Goal: Communication & Community: Answer question/provide support

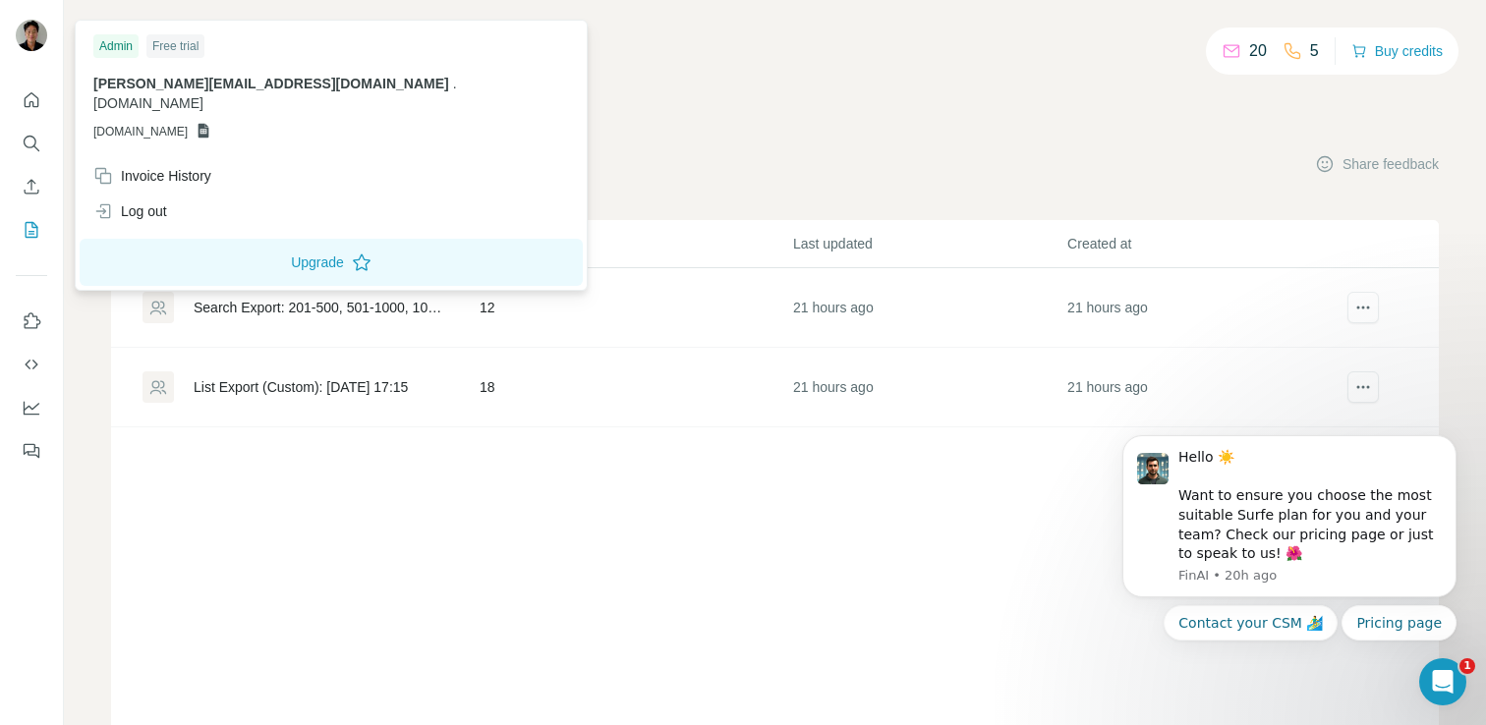
click at [33, 38] on img at bounding box center [31, 35] width 31 height 31
click at [37, 83] on button "Quick start" at bounding box center [31, 100] width 31 height 35
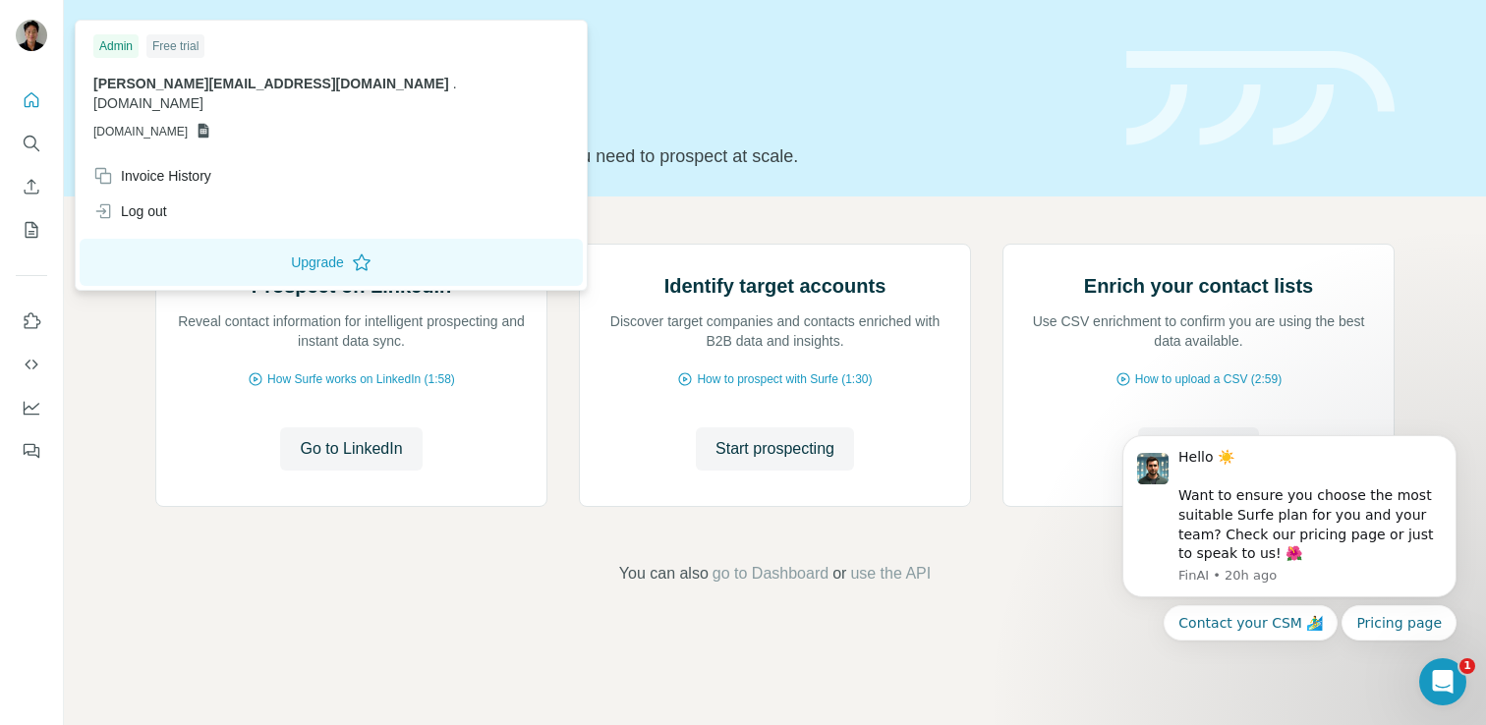
click at [48, 50] on div at bounding box center [34, 38] width 57 height 65
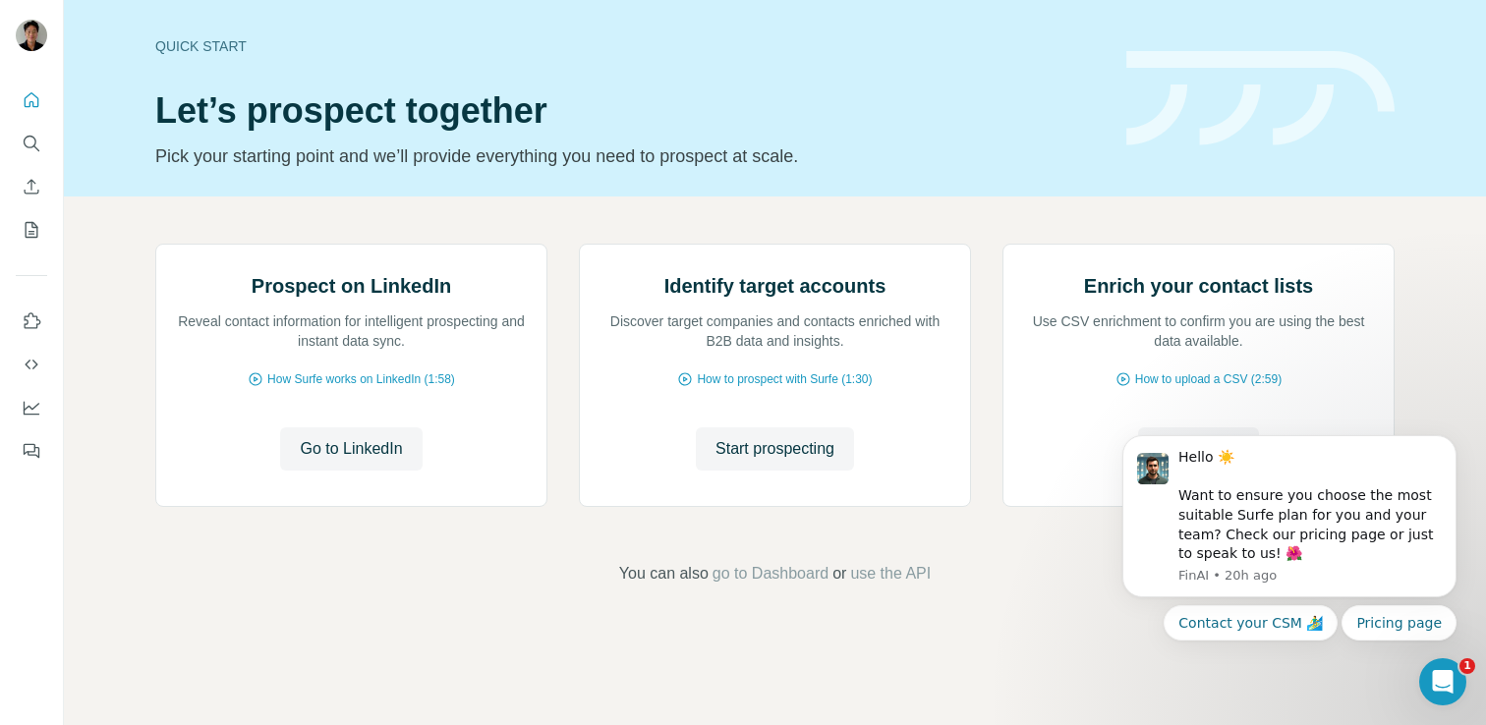
click at [38, 49] on div at bounding box center [31, 37] width 31 height 35
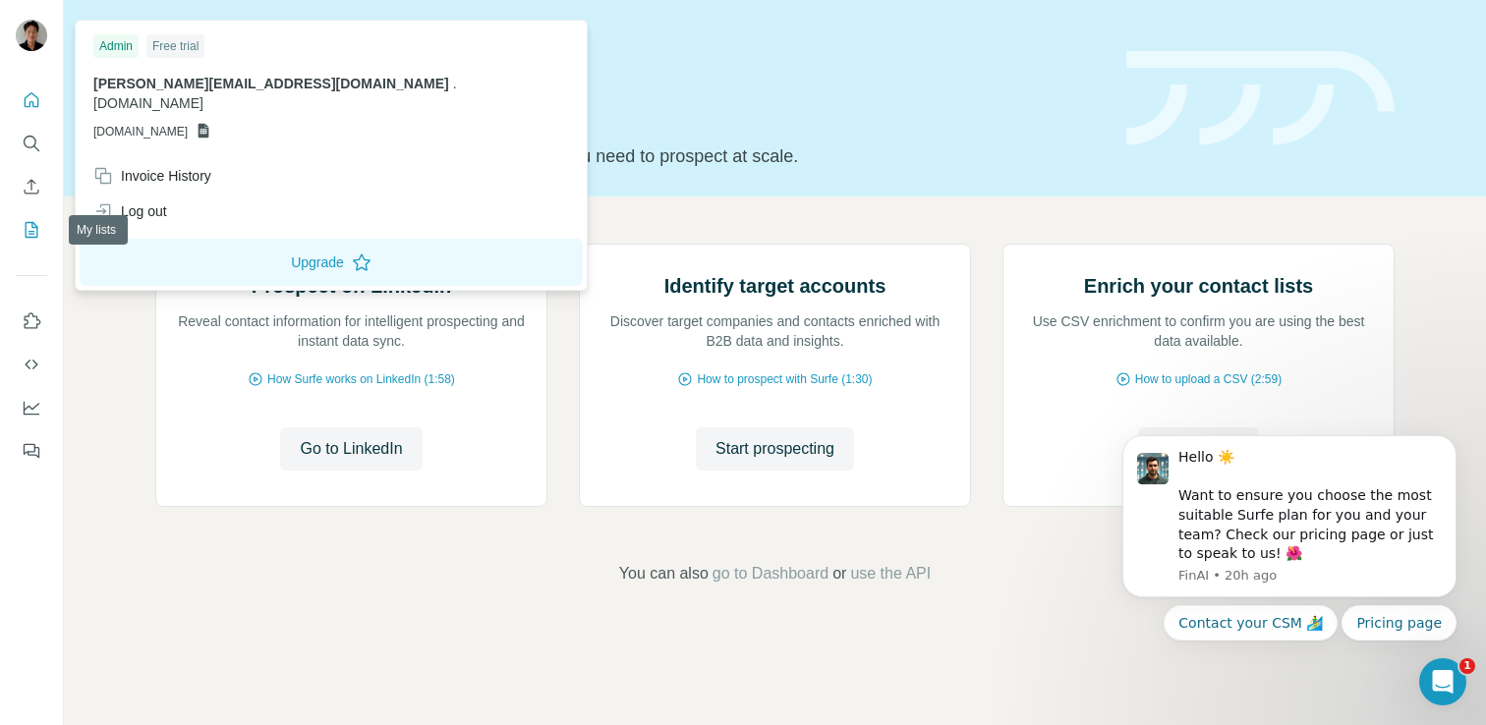
click at [44, 235] on button "My lists" at bounding box center [31, 229] width 31 height 35
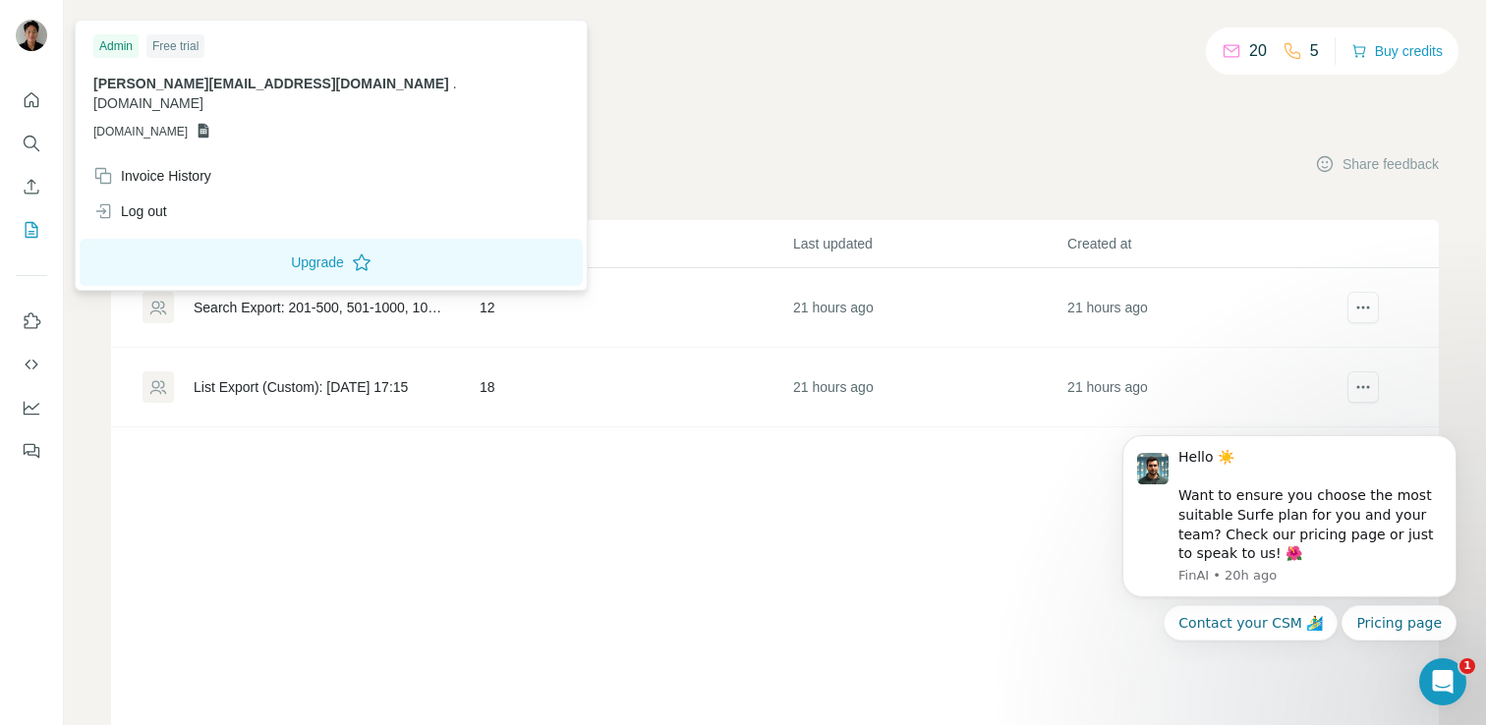
click at [38, 44] on img at bounding box center [31, 35] width 31 height 31
click at [1234, 616] on button "Contact your CSM 🏄‍♂️" at bounding box center [1251, 623] width 174 height 35
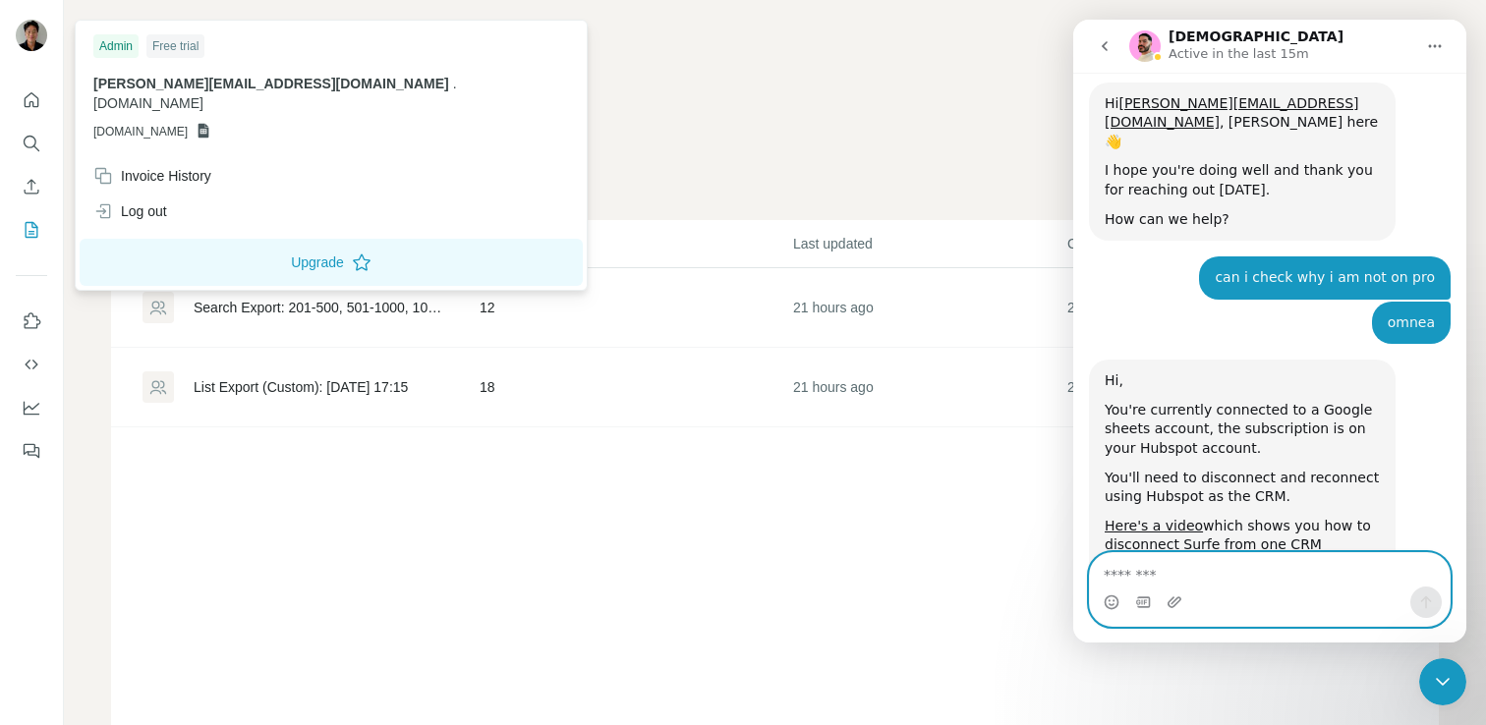
scroll to position [387, 0]
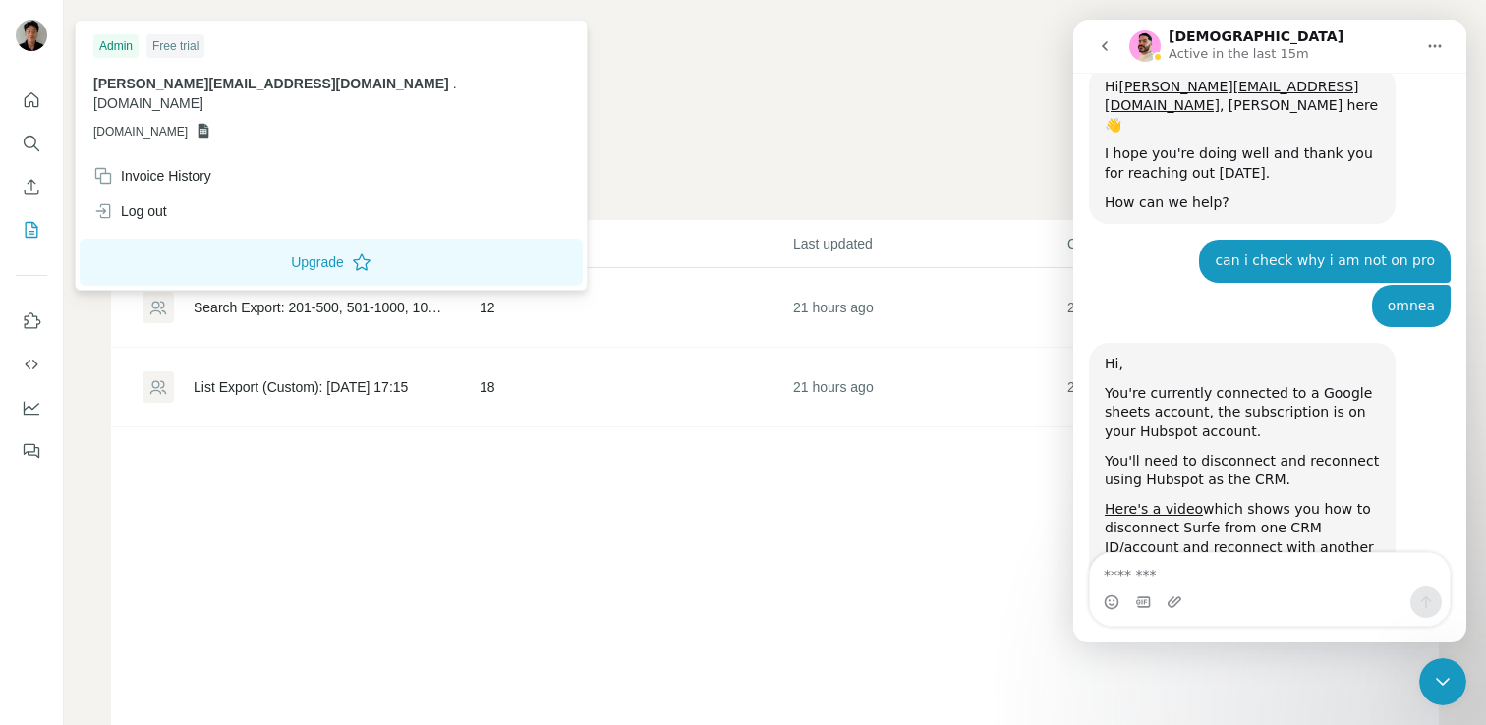
click at [1105, 145] on div "I hope you're doing well and thank you for reaching out today." at bounding box center [1242, 164] width 275 height 38
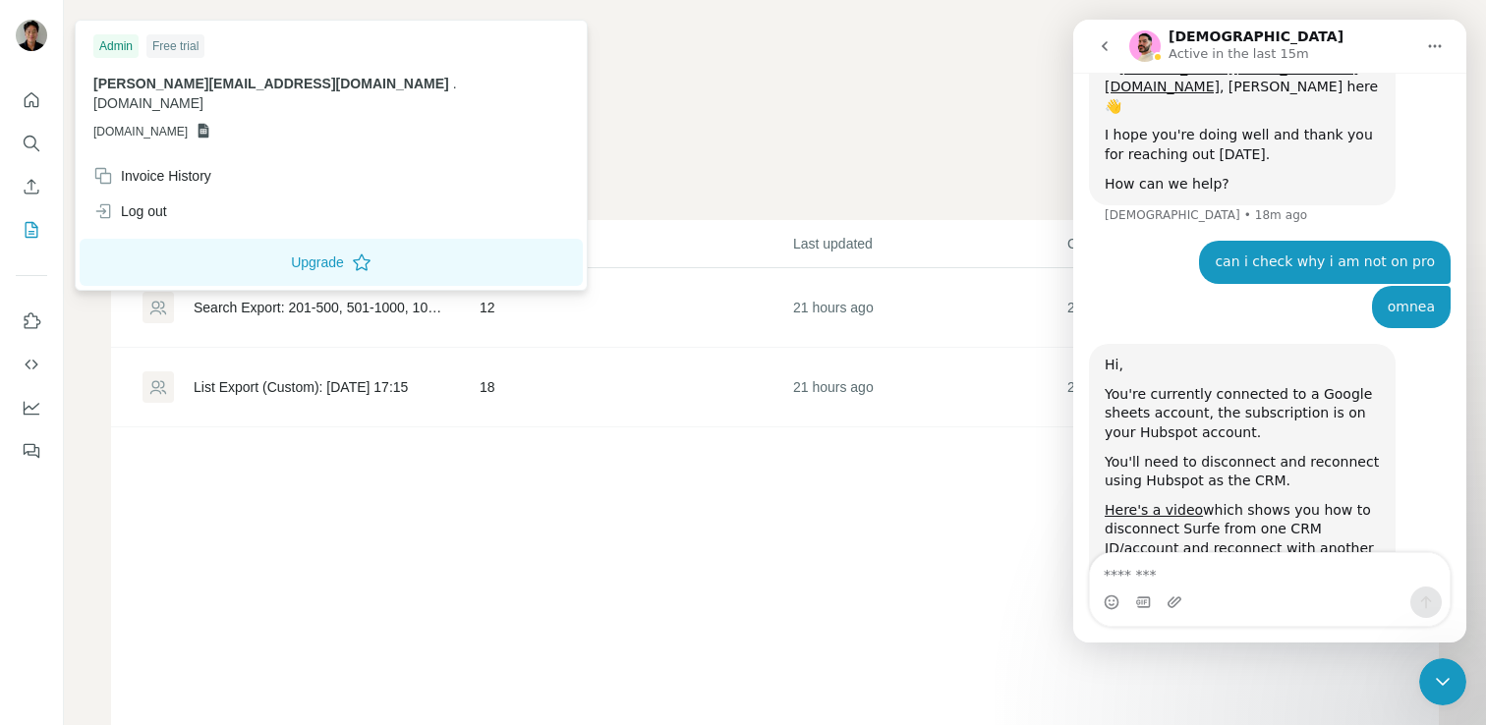
scroll to position [407, 0]
click at [209, 124] on icon at bounding box center [204, 131] width 11 height 15
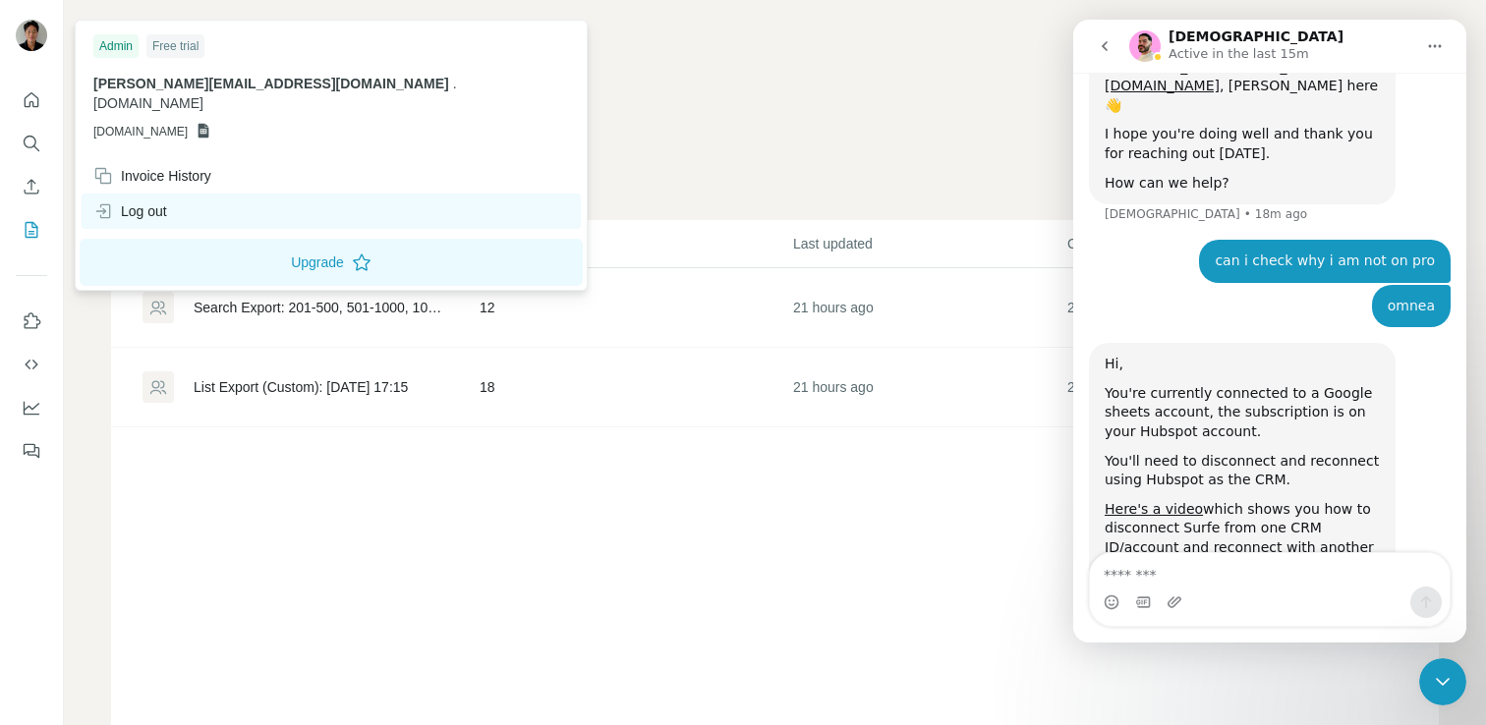
click at [154, 202] on div "Log out" at bounding box center [331, 211] width 499 height 35
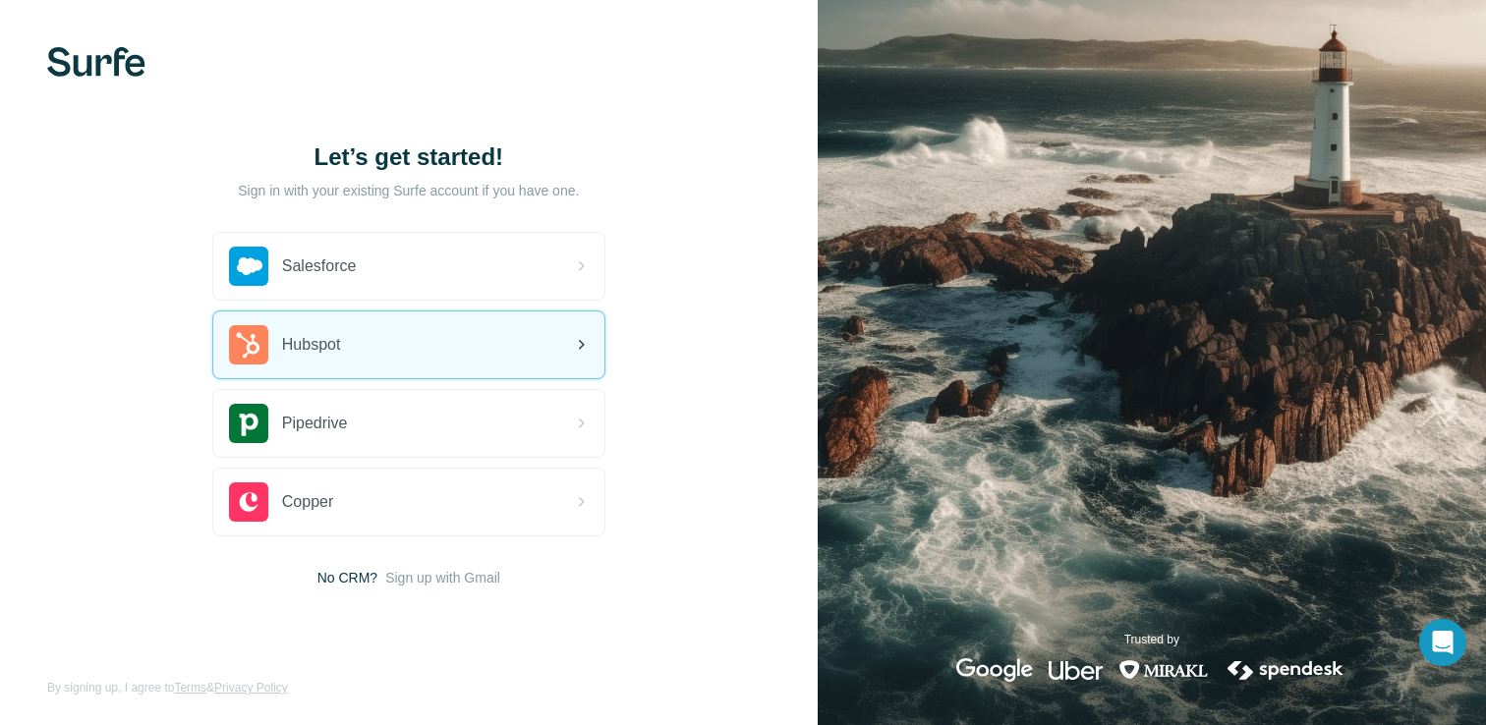
click at [396, 345] on div "Hubspot" at bounding box center [408, 345] width 391 height 67
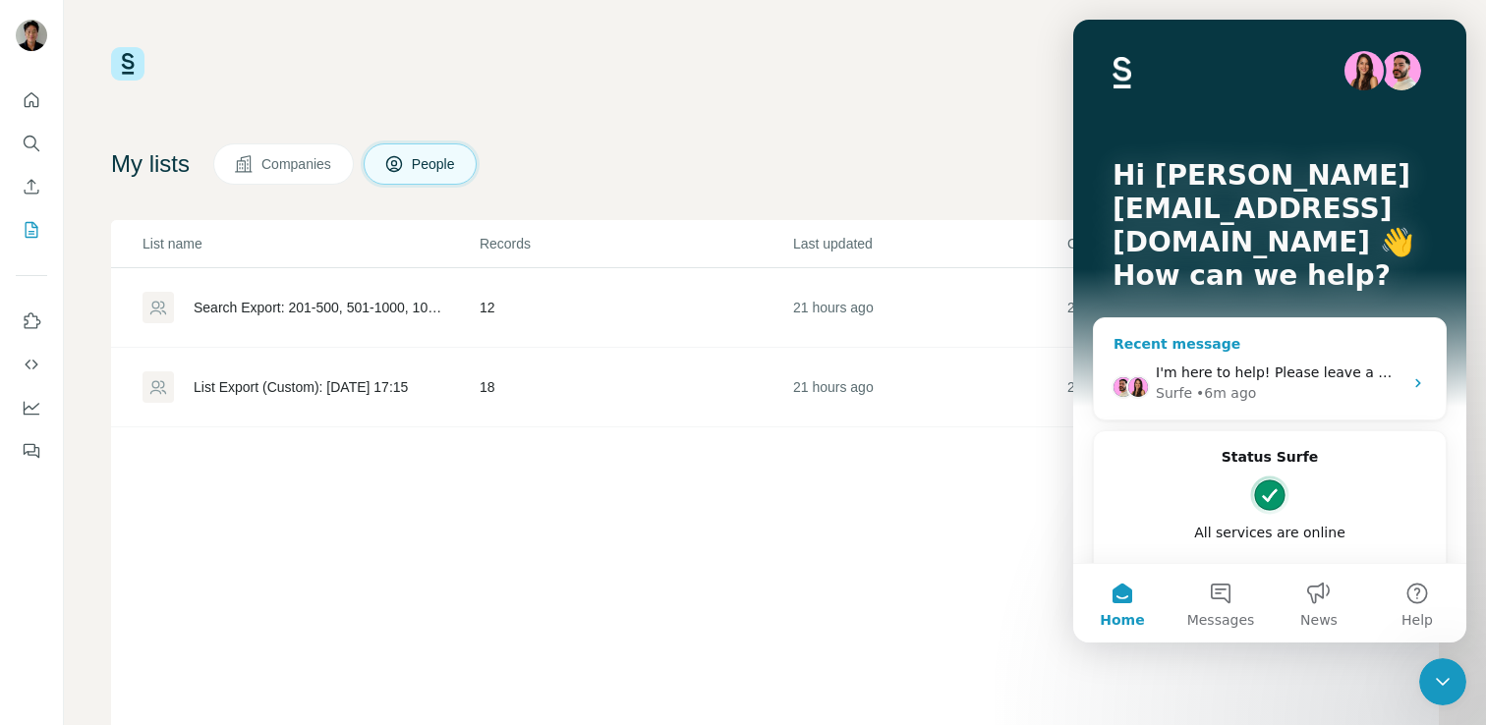
click at [1232, 383] on div "• 6m ago" at bounding box center [1226, 393] width 60 height 21
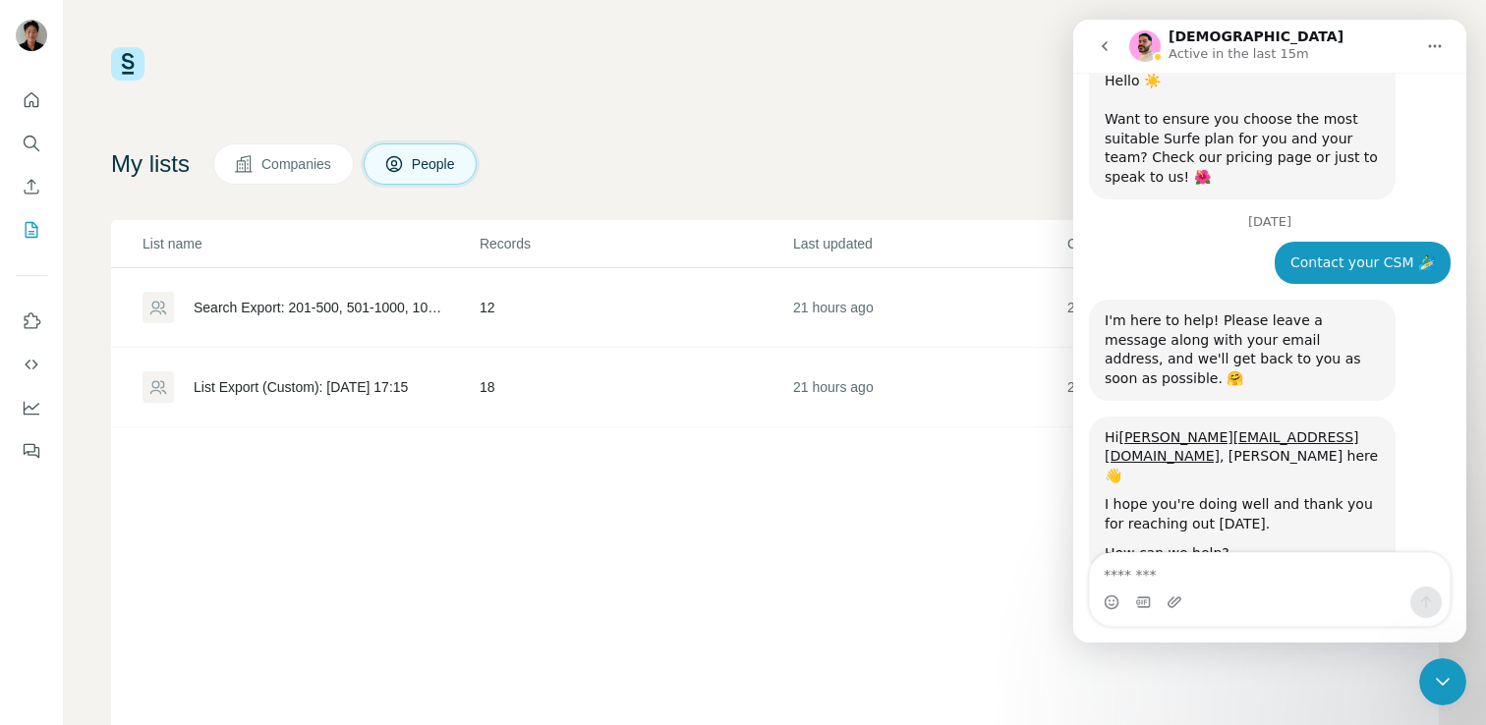
scroll to position [41, 0]
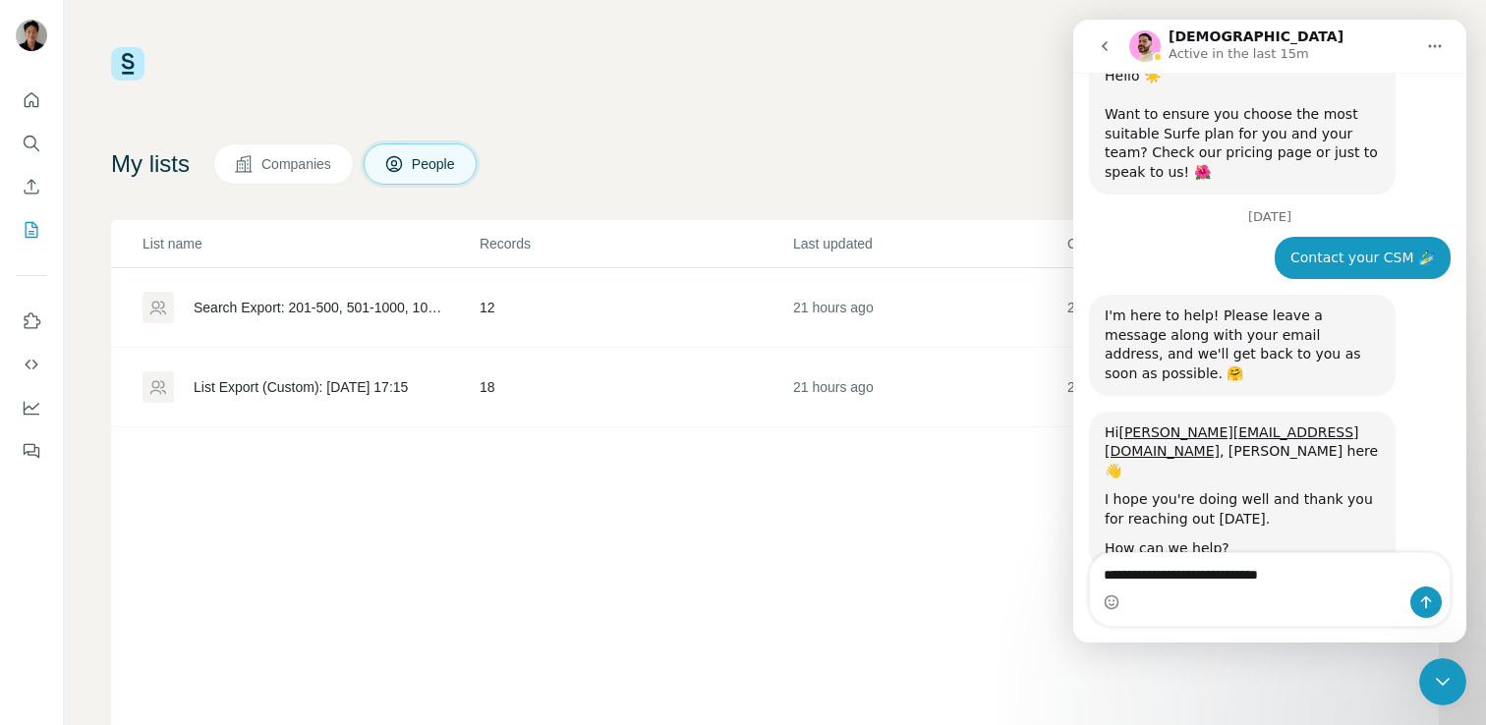
type textarea "**********"
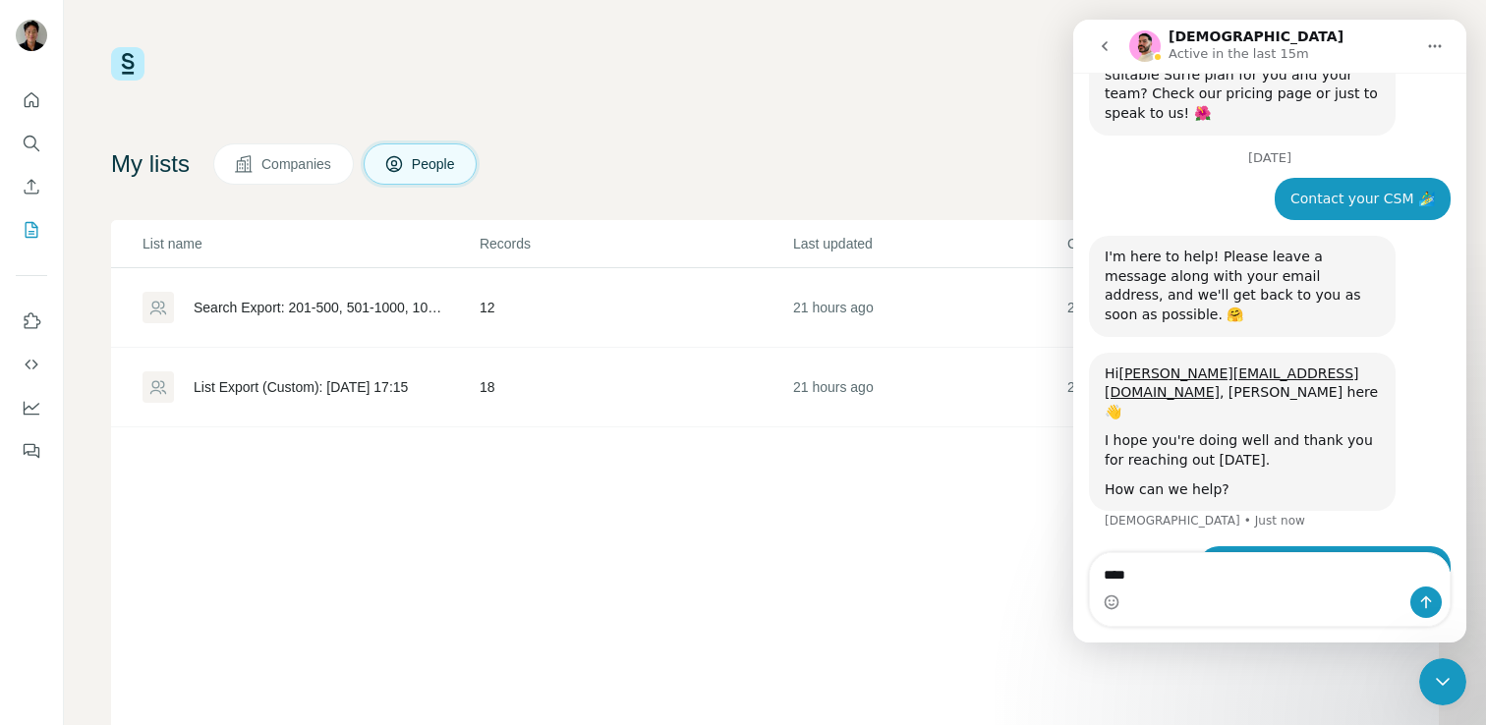
type textarea "*****"
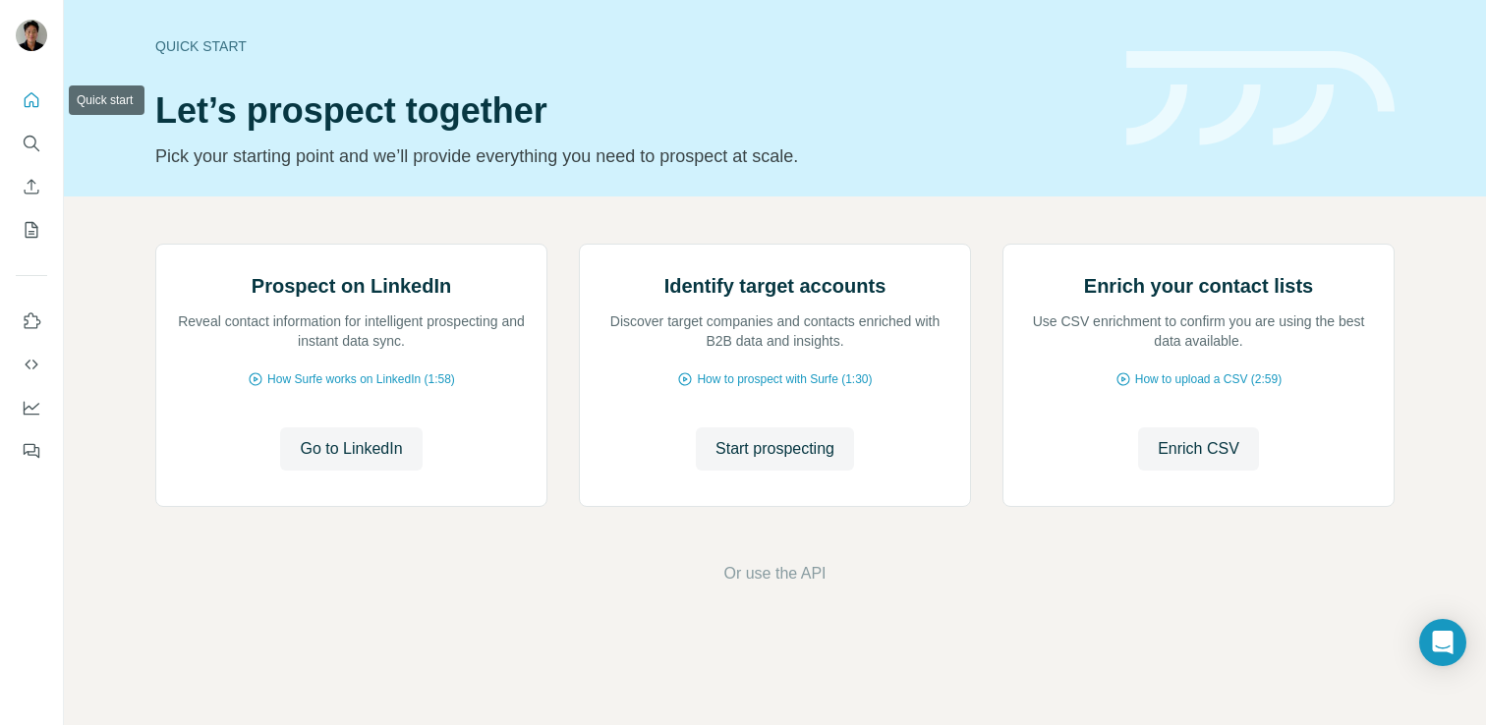
click at [32, 101] on icon "Quick start" at bounding box center [32, 99] width 15 height 15
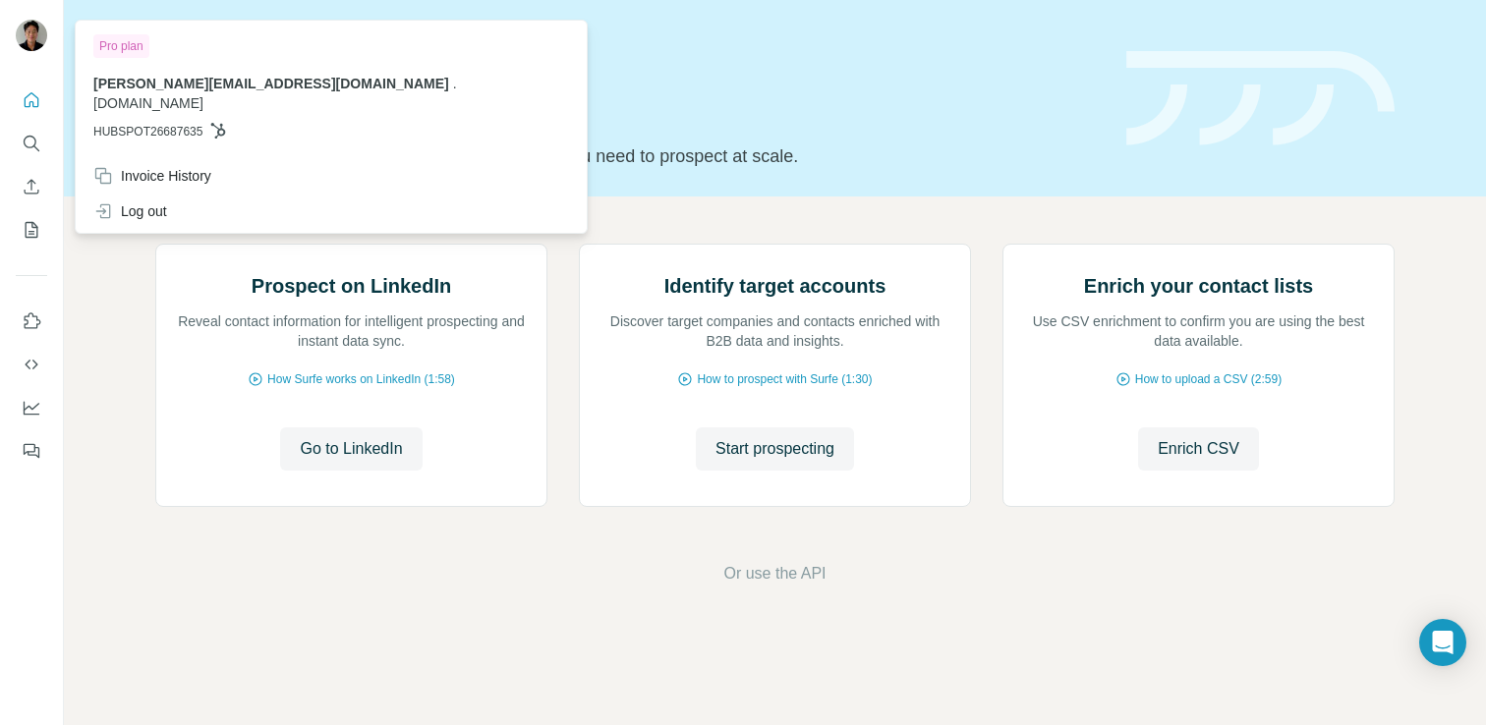
click at [35, 48] on img at bounding box center [31, 35] width 31 height 31
click at [917, 105] on h1 "Let’s prospect together" at bounding box center [629, 110] width 948 height 39
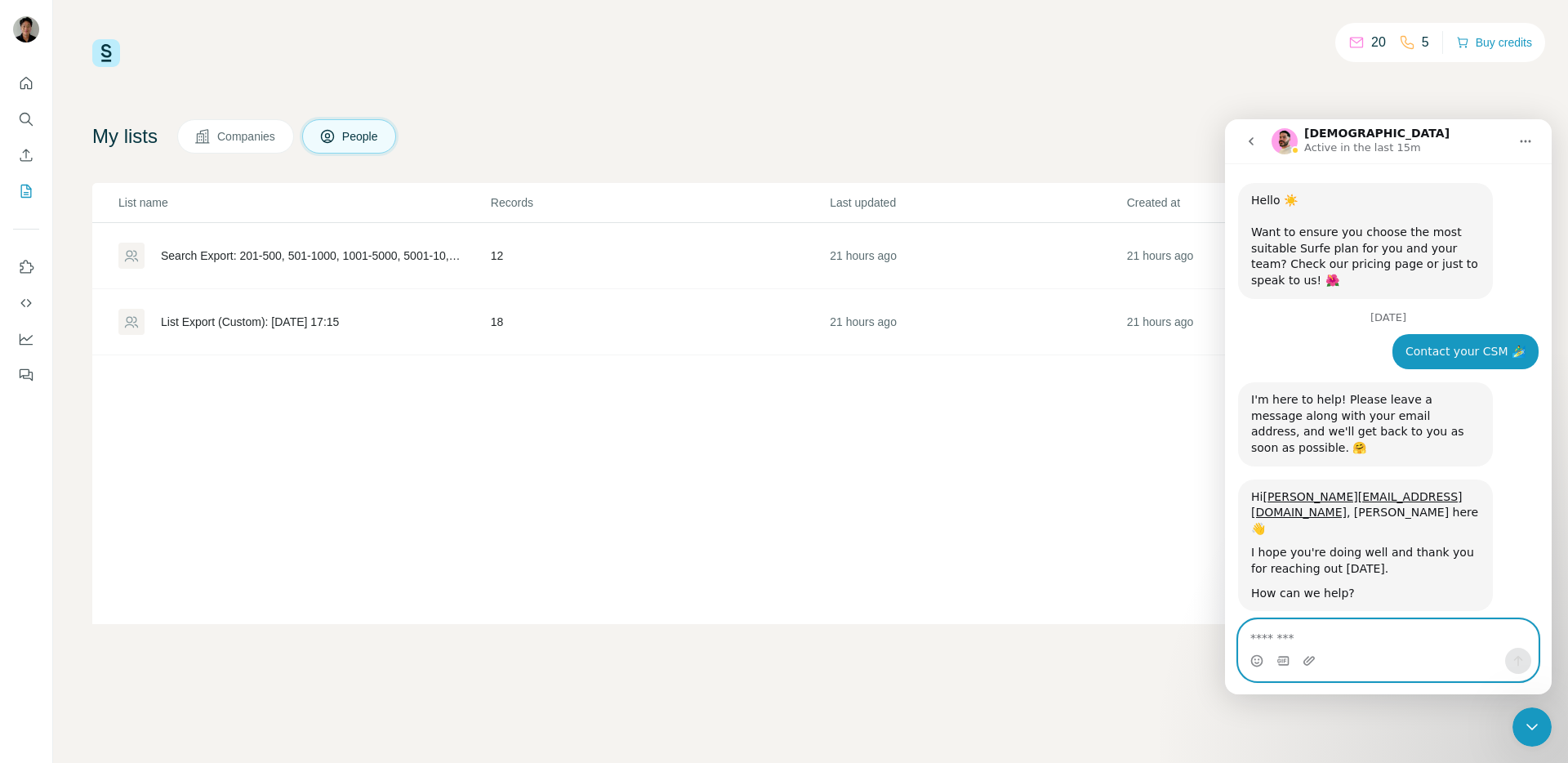
scroll to position [264, 0]
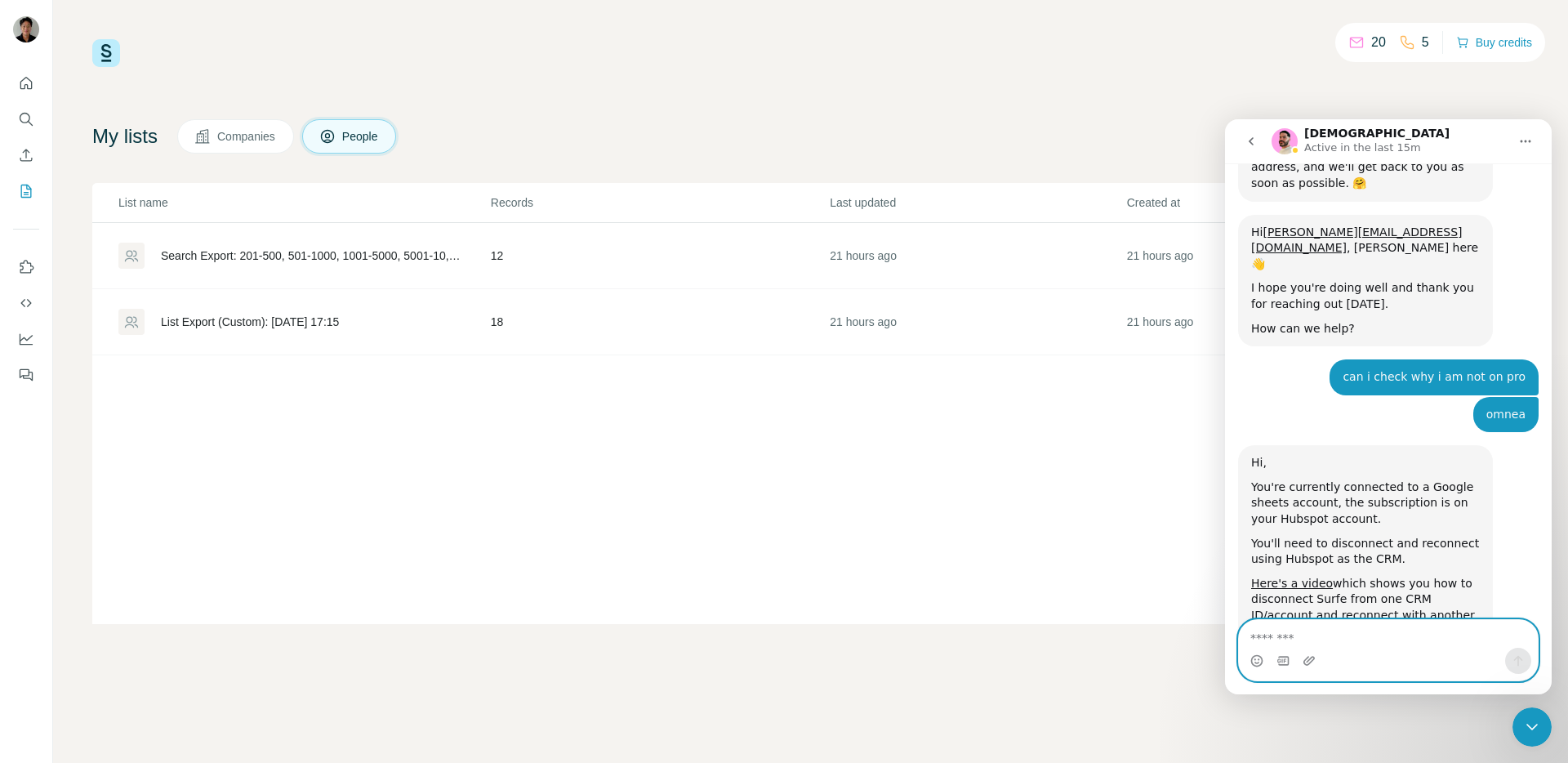
click at [1408, 634] on textarea "Message…" at bounding box center [1389, 633] width 299 height 27
type textarea "**********"
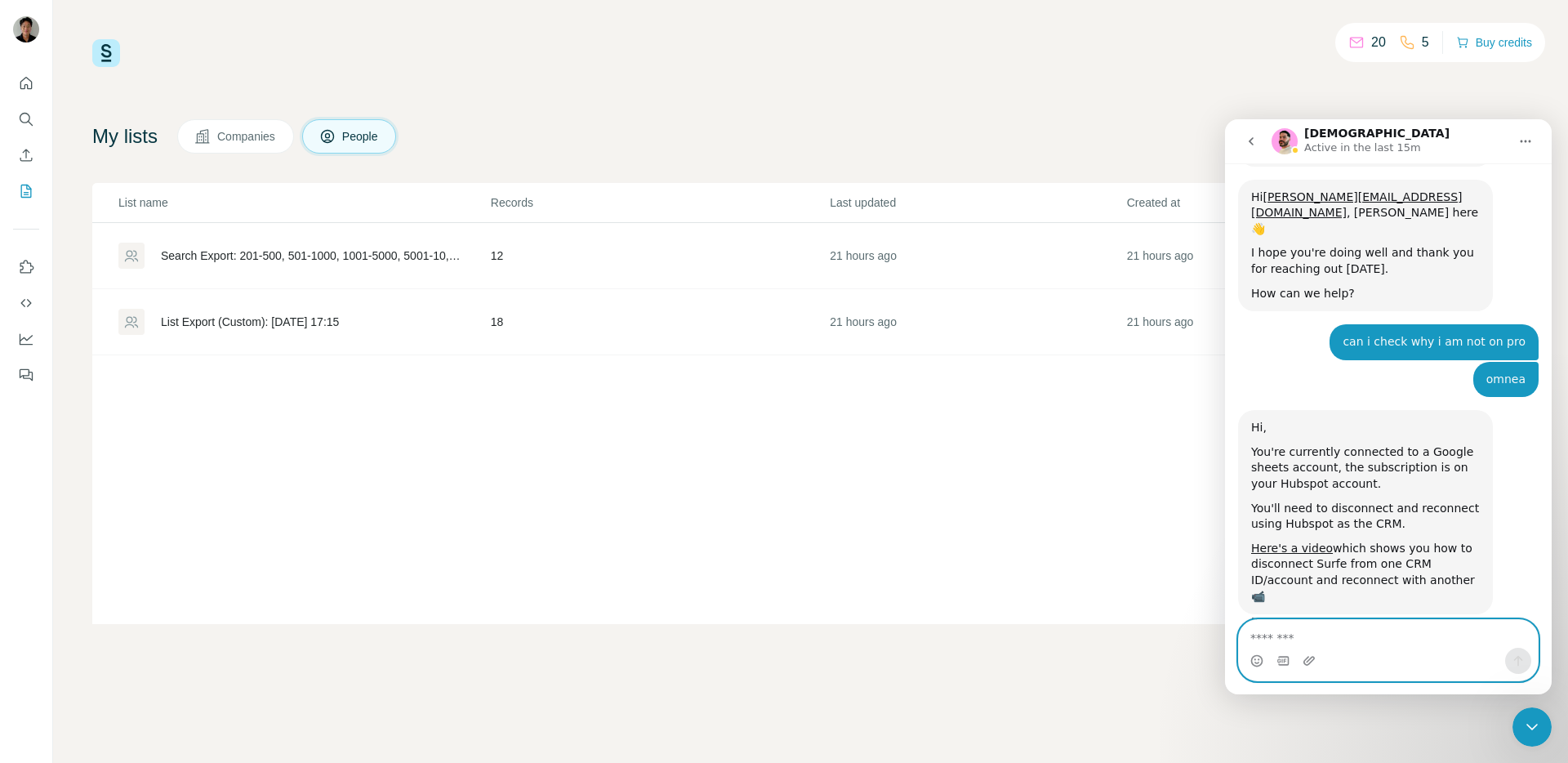
scroll to position [313, 0]
